Goal: Transaction & Acquisition: Purchase product/service

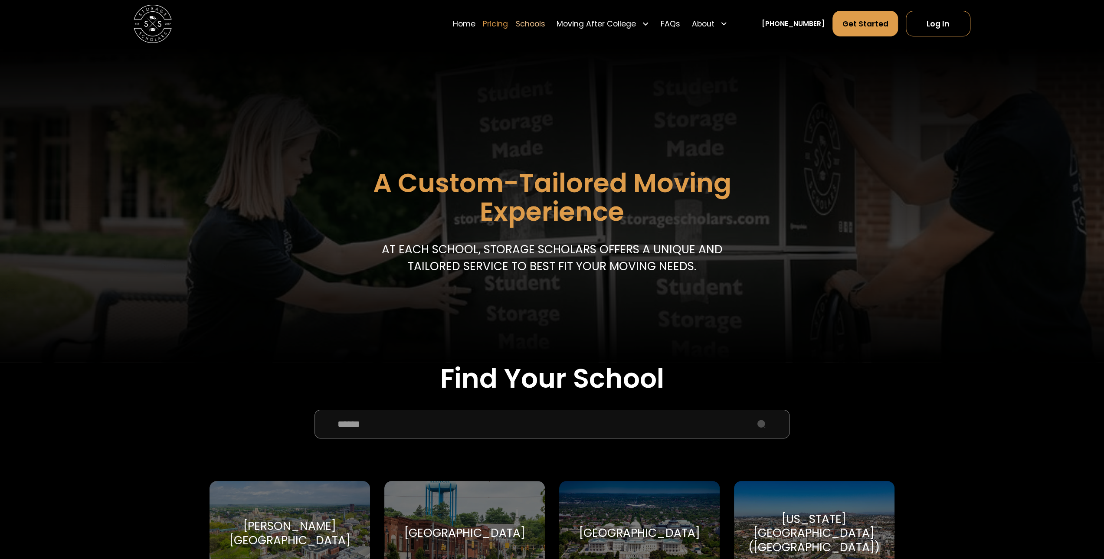
click at [504, 23] on link "Pricing" at bounding box center [495, 23] width 25 height 26
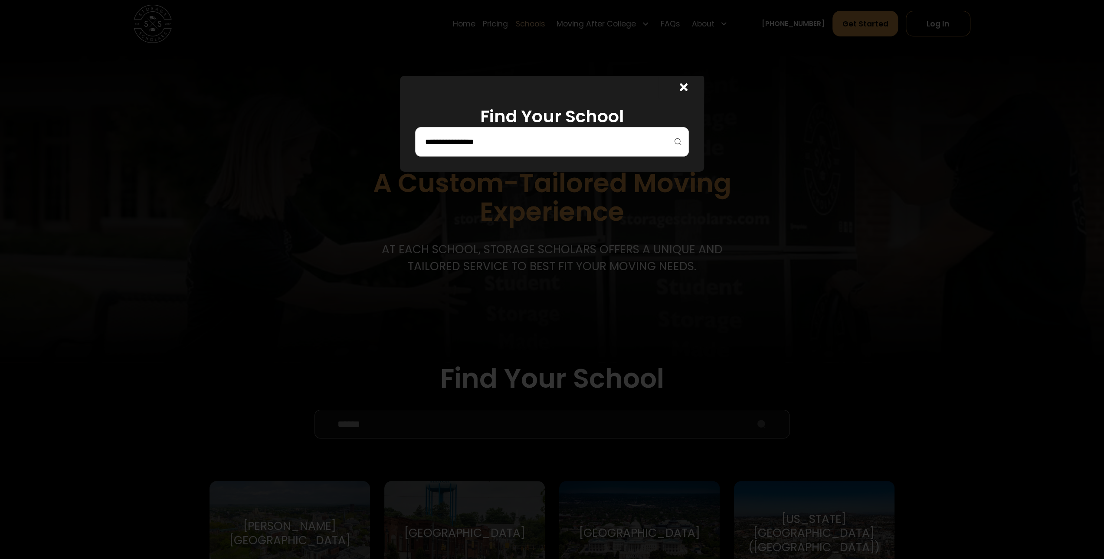
click at [519, 153] on div at bounding box center [552, 141] width 274 height 29
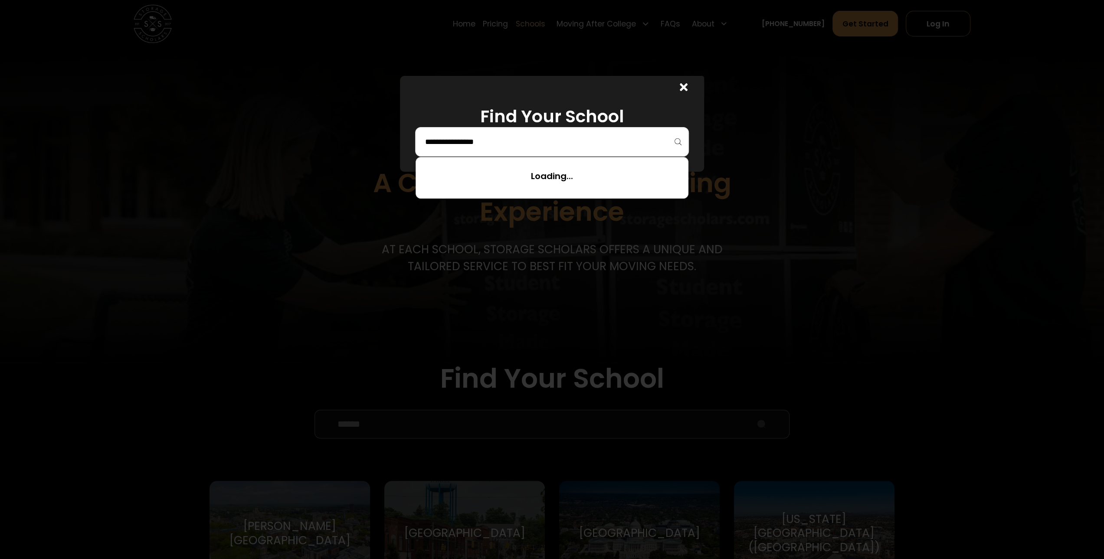
click at [520, 142] on input "search" at bounding box center [551, 141] width 255 height 15
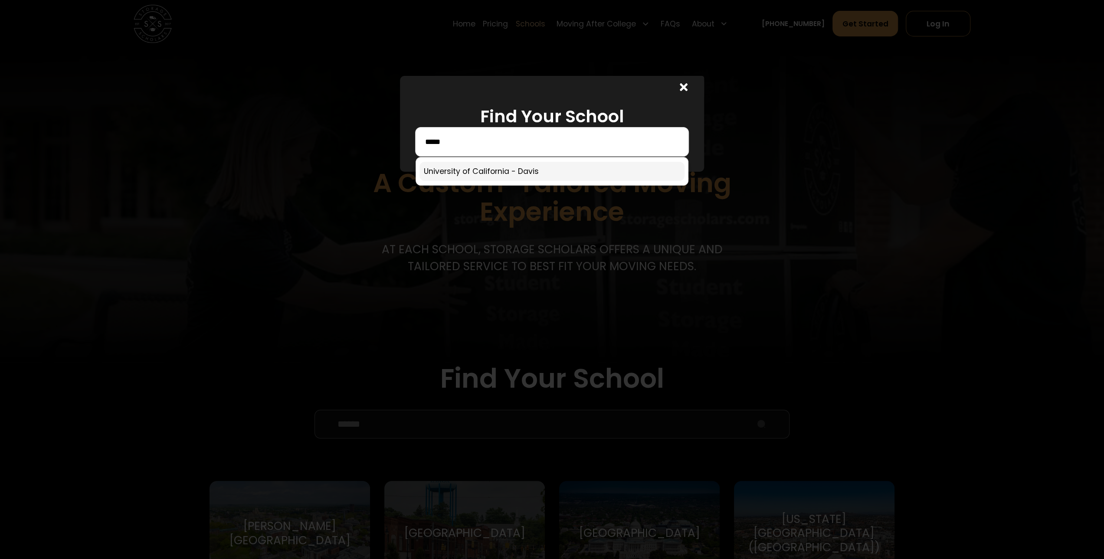
type input "*****"
click at [513, 170] on link at bounding box center [551, 171] width 265 height 19
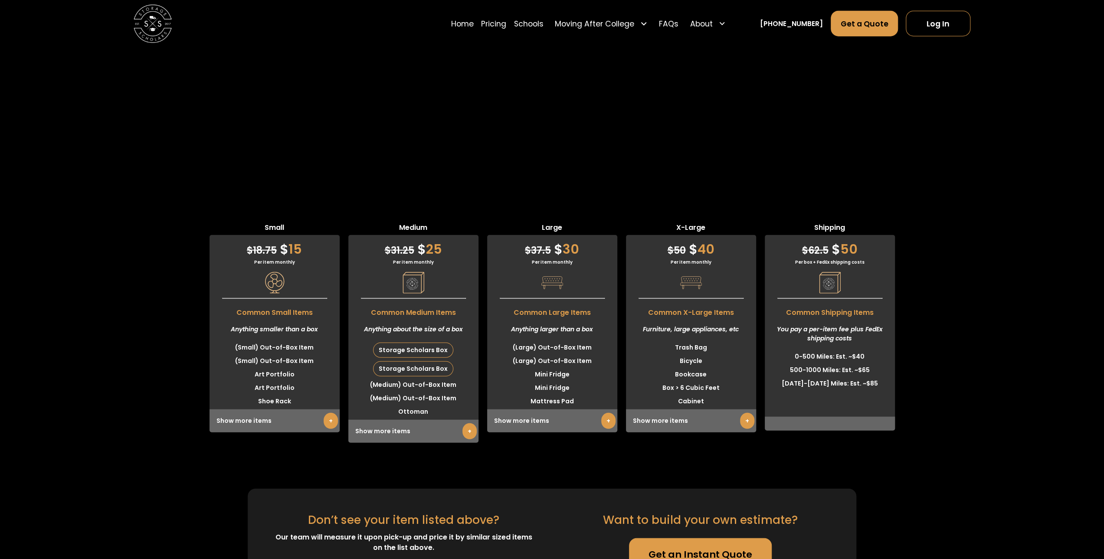
click at [128, 222] on div "Small $ 18.75 $ 15 Per item monthly Common Small Items Anything smaller than a …" at bounding box center [552, 332] width 1104 height 220
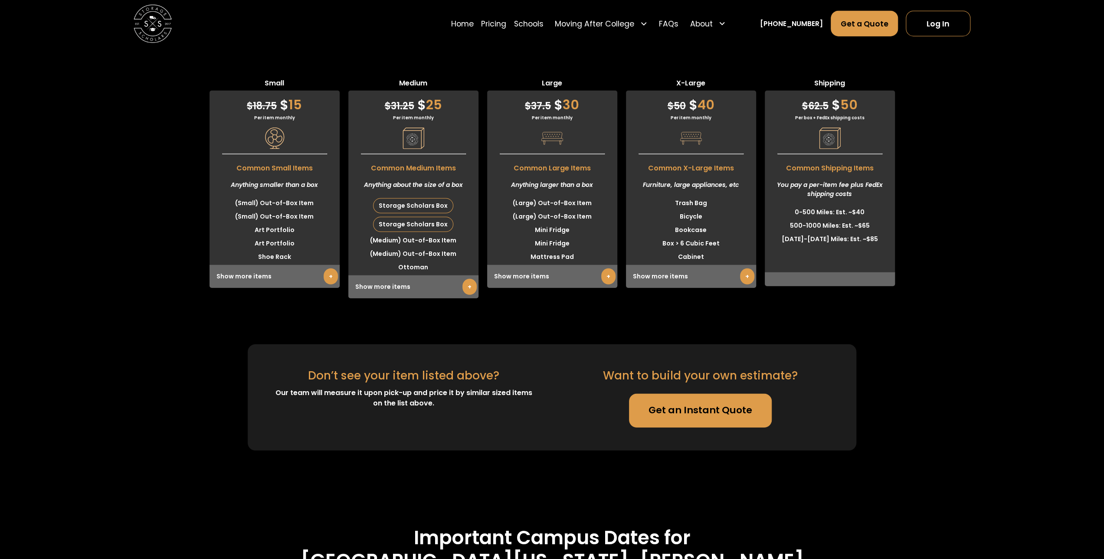
scroll to position [2324, 0]
